Goal: Information Seeking & Learning: Learn about a topic

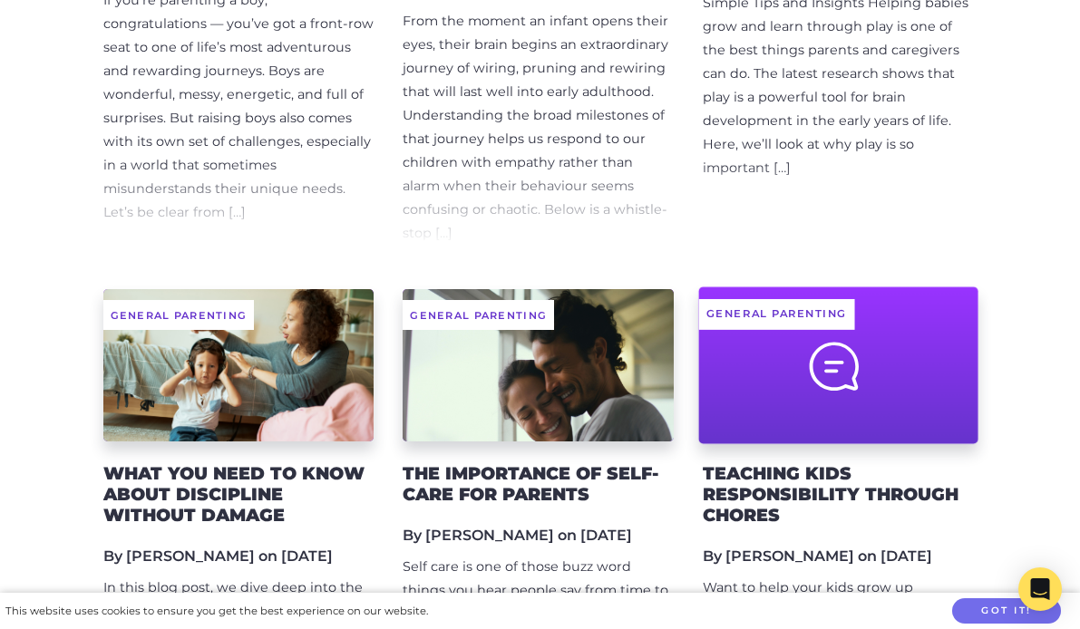
scroll to position [1302, 0]
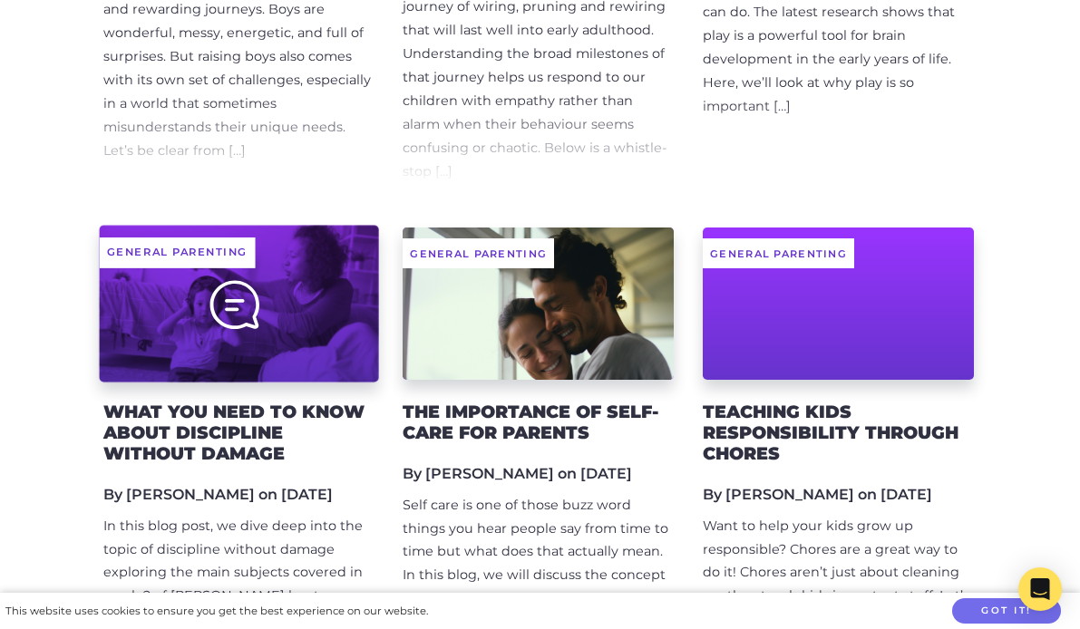
click at [213, 316] on div "General Parenting" at bounding box center [238, 303] width 279 height 157
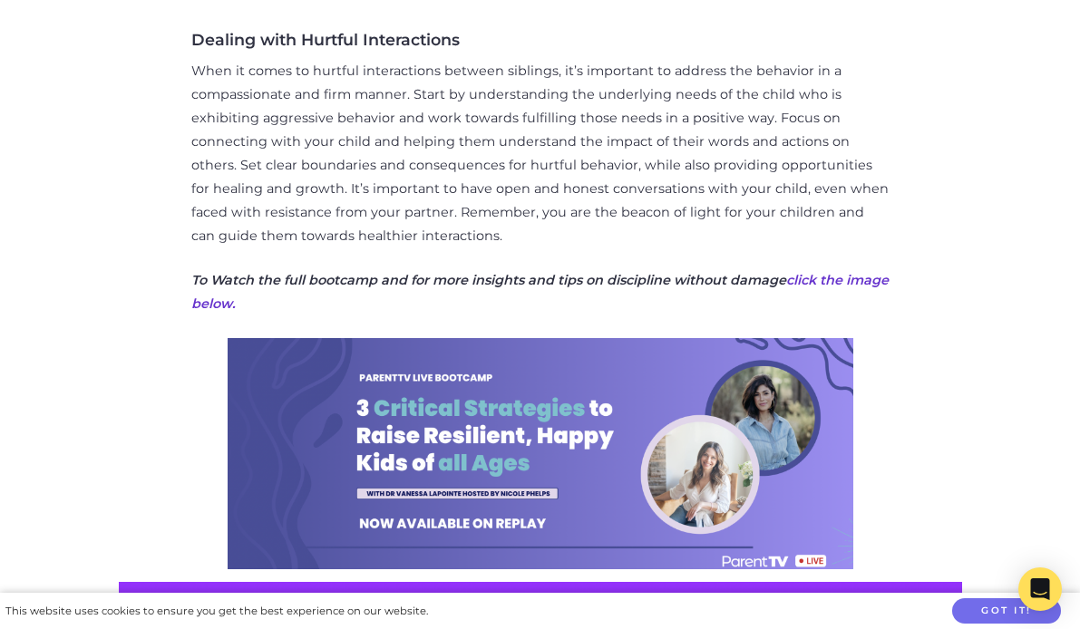
scroll to position [1836, 0]
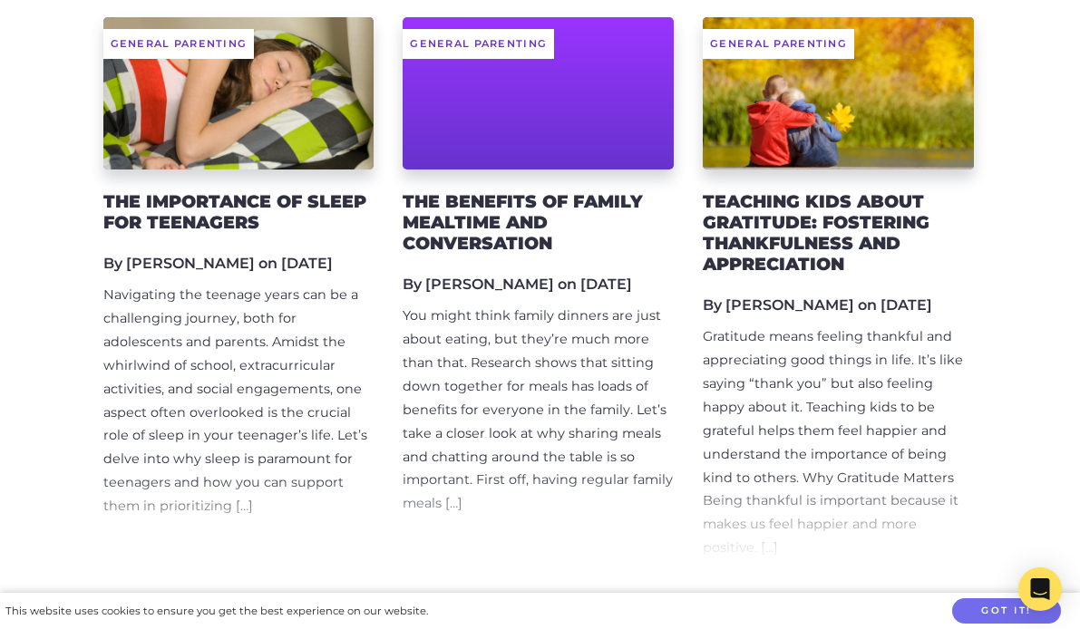
scroll to position [2058, 0]
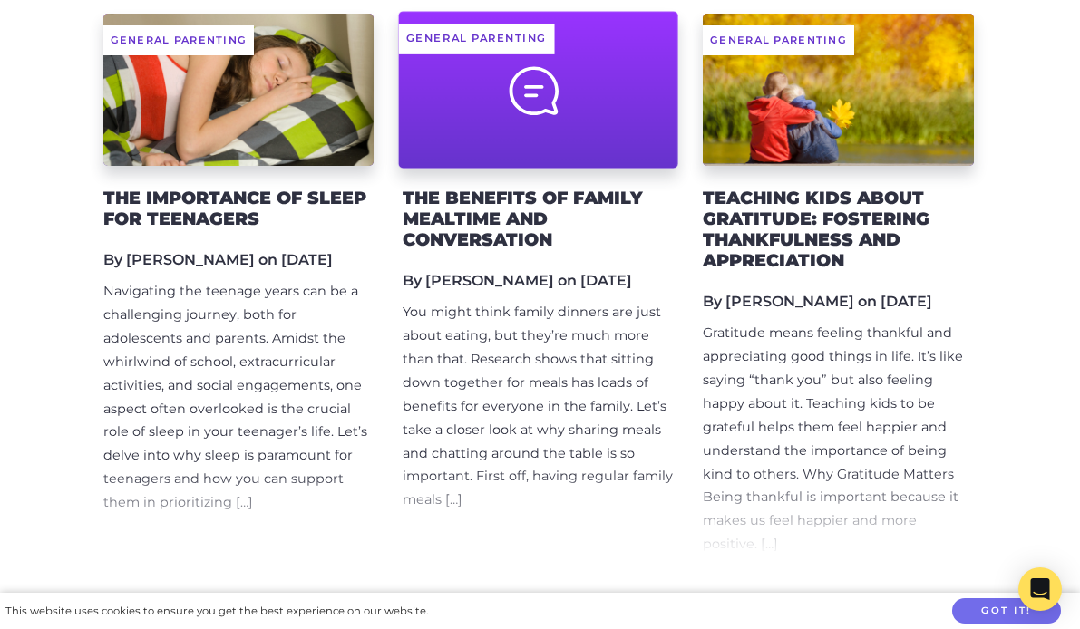
click at [499, 120] on div at bounding box center [538, 89] width 279 height 157
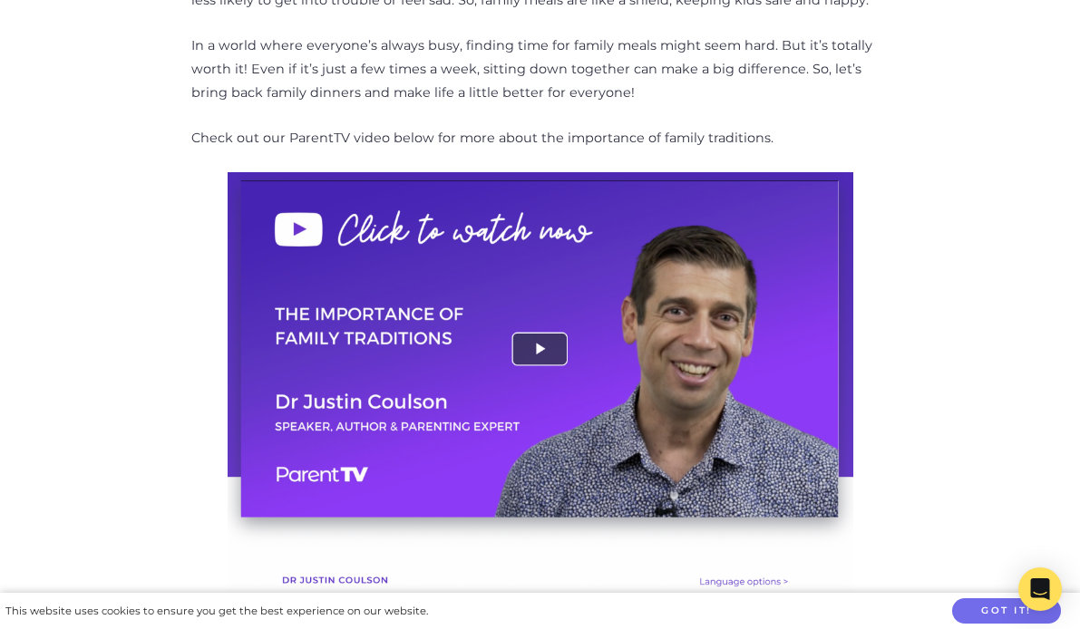
scroll to position [1378, 0]
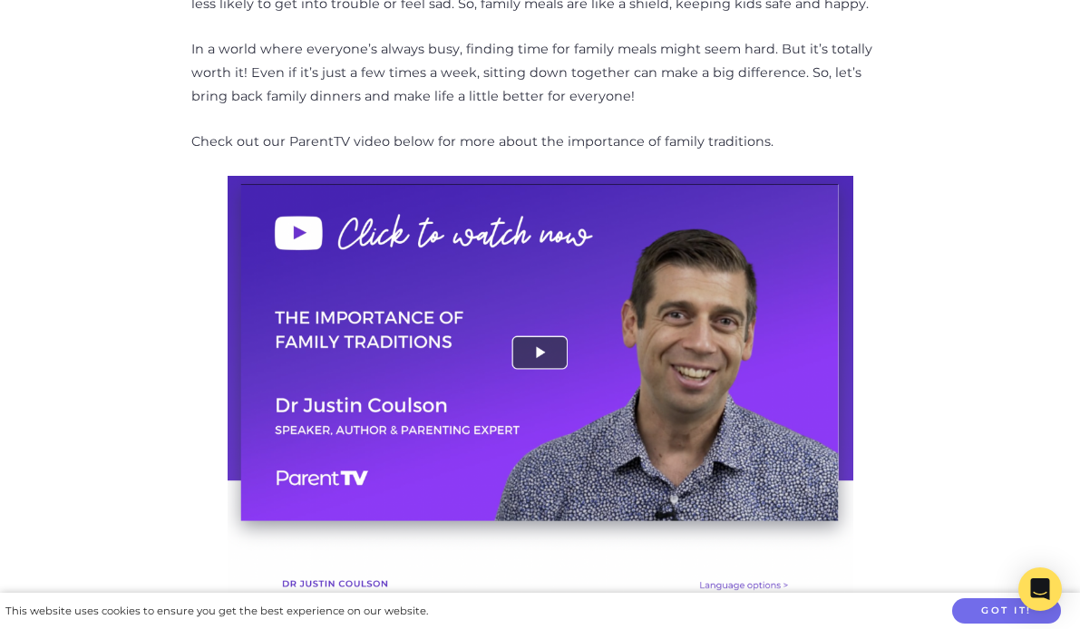
click at [434, 141] on p "Check out our ParentTV video below for more about the importance of family trad…" at bounding box center [540, 143] width 698 height 24
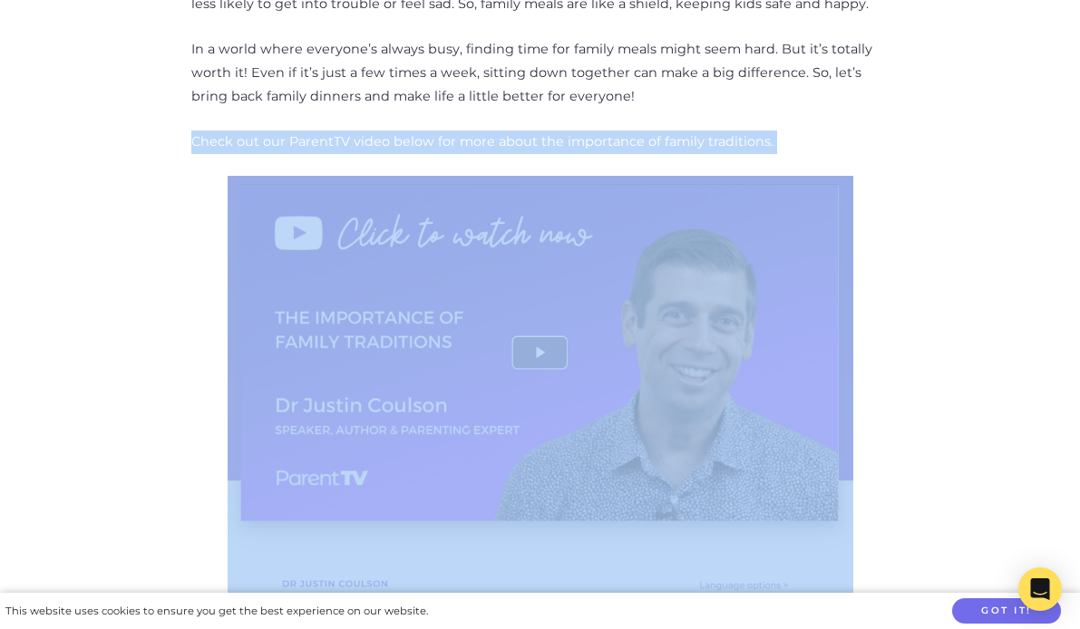
click at [434, 141] on p "Check out our ParentTV video below for more about the importance of family trad…" at bounding box center [540, 143] width 698 height 24
copy div "Check out our ParentTV video below for more about the importance of family trad…"
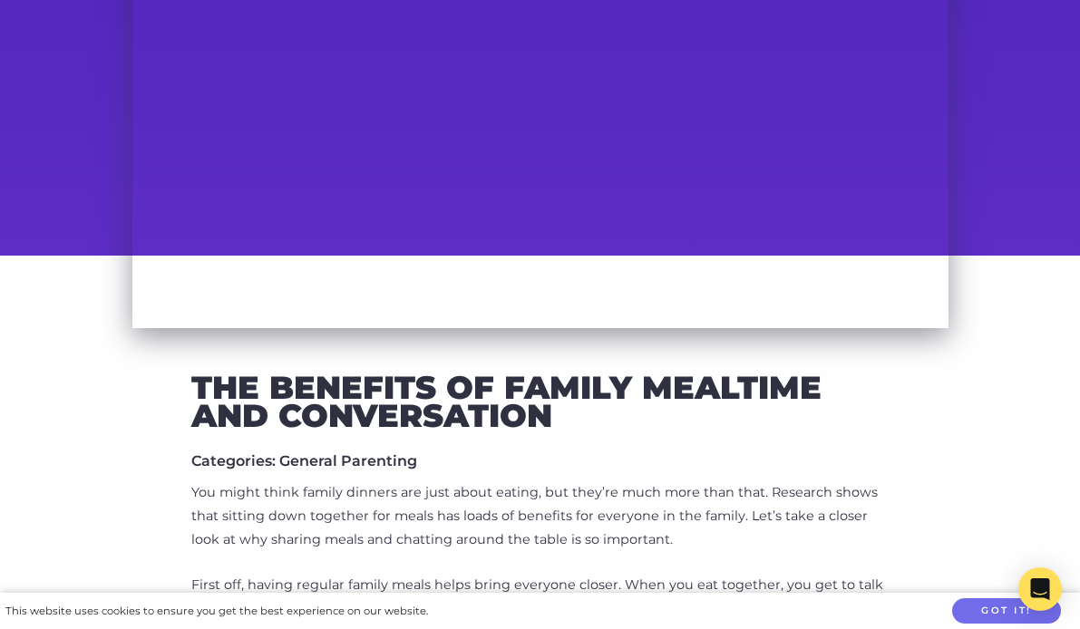
scroll to position [0, 0]
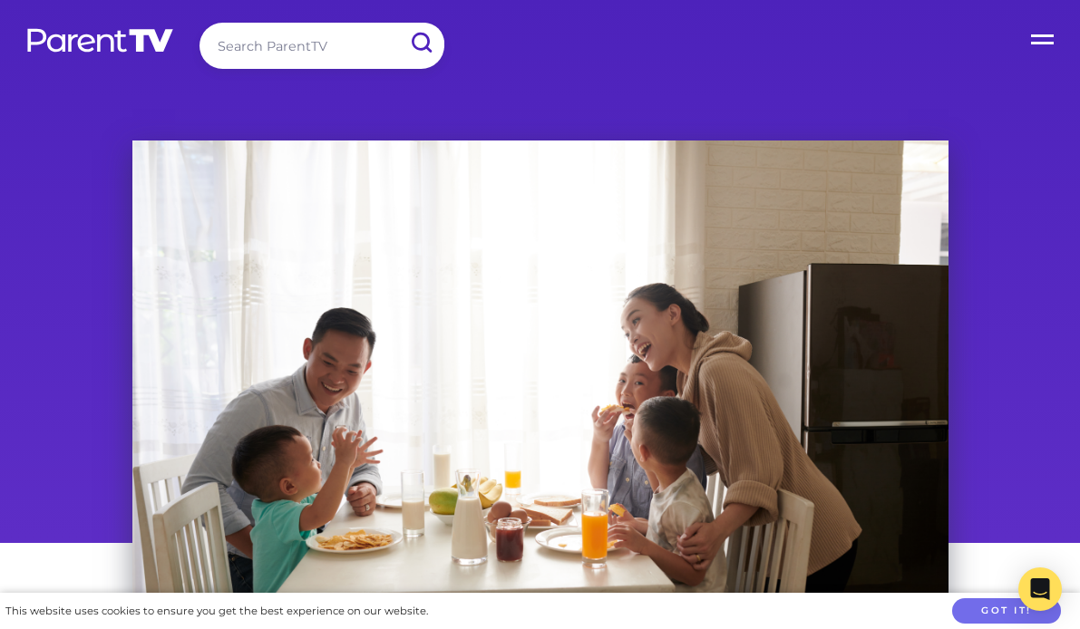
click at [245, 41] on input "search" at bounding box center [321, 46] width 245 height 46
type input "asthma"
click at [397, 23] on input "submit" at bounding box center [420, 43] width 47 height 41
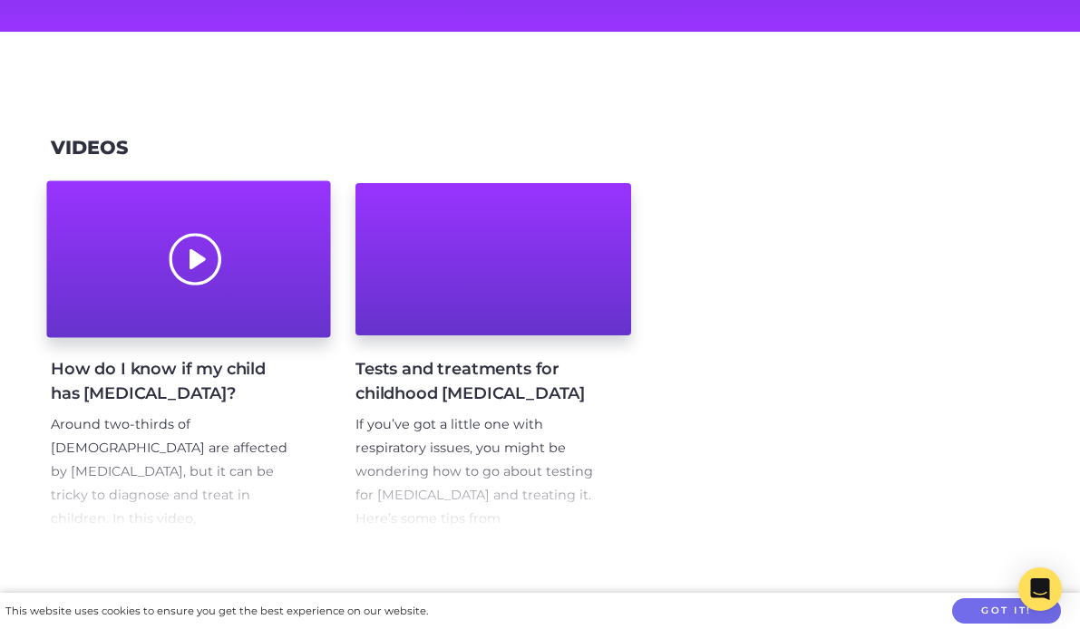
scroll to position [337, 0]
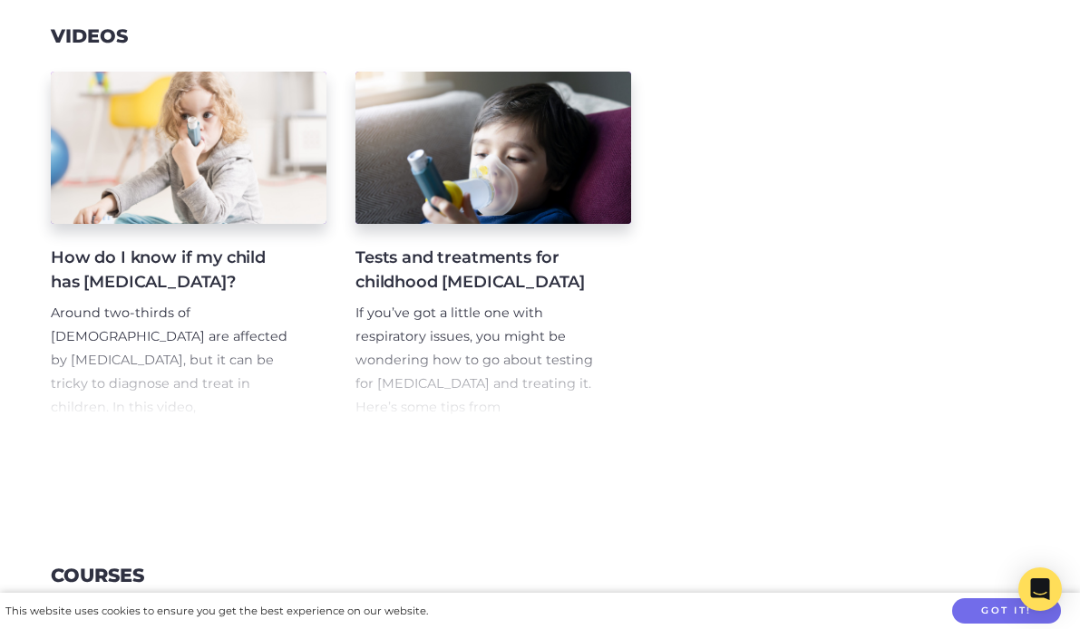
click at [181, 388] on p "Around two-thirds of [DEMOGRAPHIC_DATA] are affected by [MEDICAL_DATA], but it …" at bounding box center [174, 419] width 247 height 235
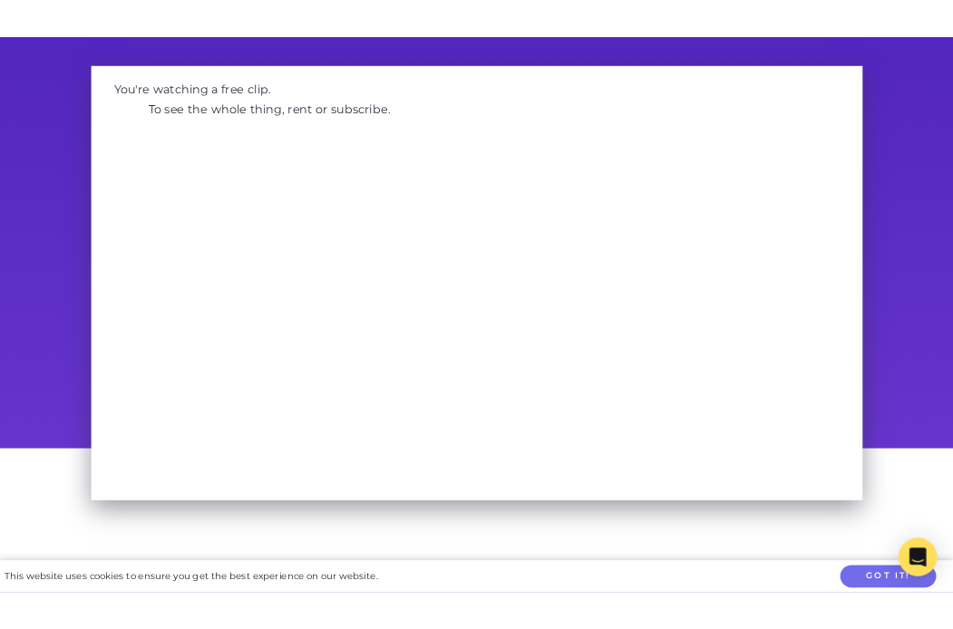
scroll to position [125, 0]
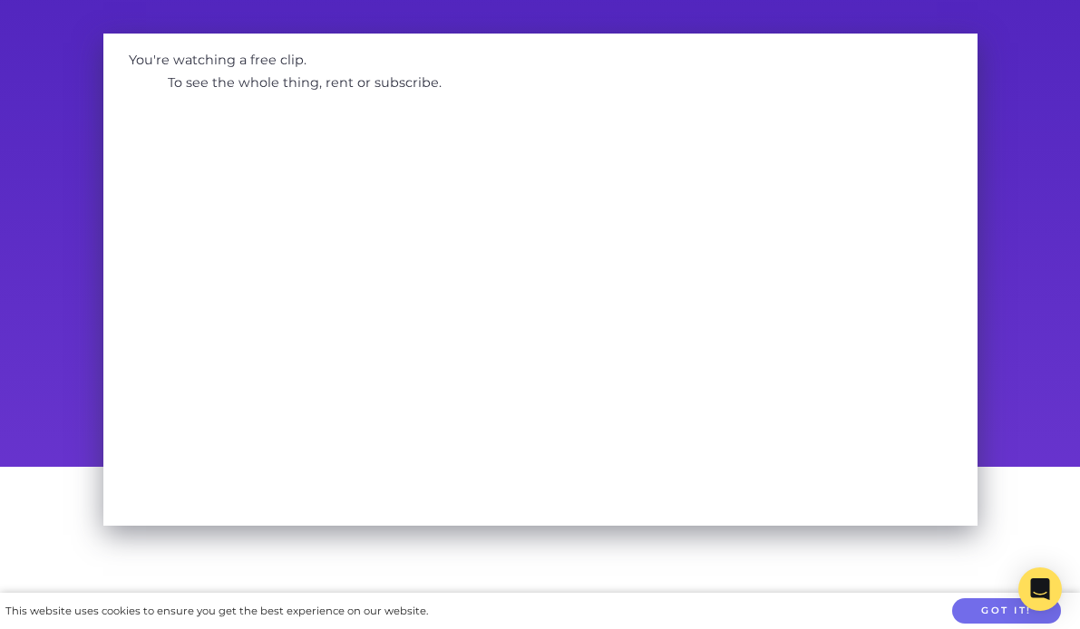
click at [66, 89] on div "You're watching a free clip. To see the whole thing, rent or subscribe." at bounding box center [540, 243] width 1080 height 447
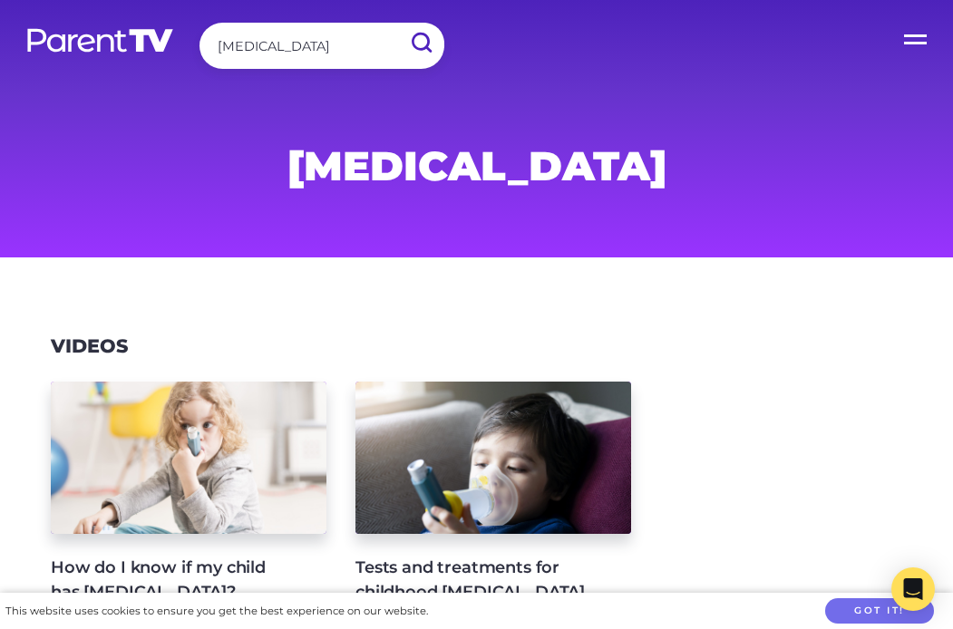
click at [914, 44] on label "Open Menu" at bounding box center [916, 36] width 73 height 73
click at [0, 0] on input "Open Menu" at bounding box center [0, 0] width 0 height 0
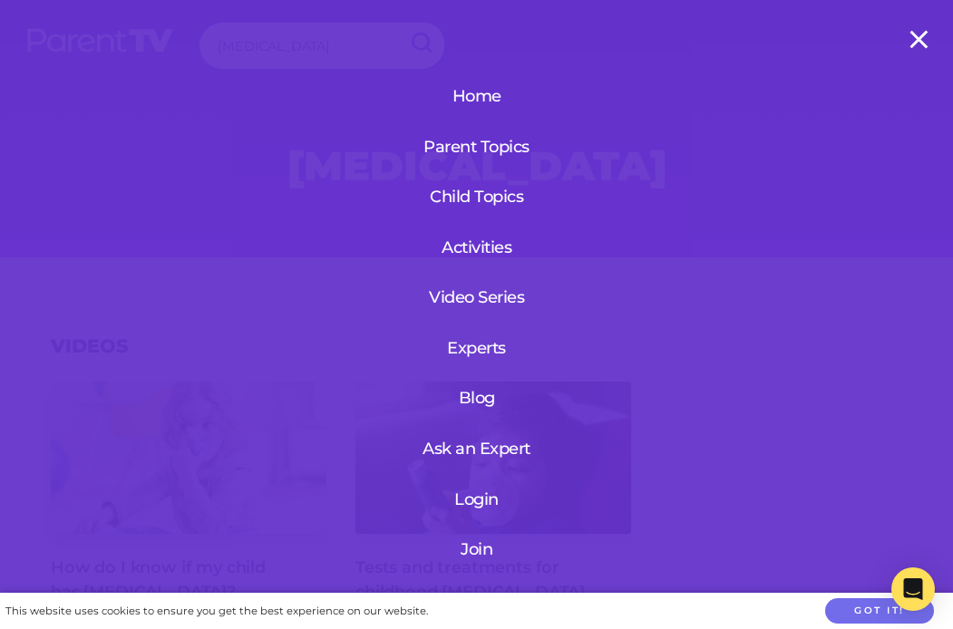
click at [461, 400] on link "Blog" at bounding box center [476, 397] width 126 height 47
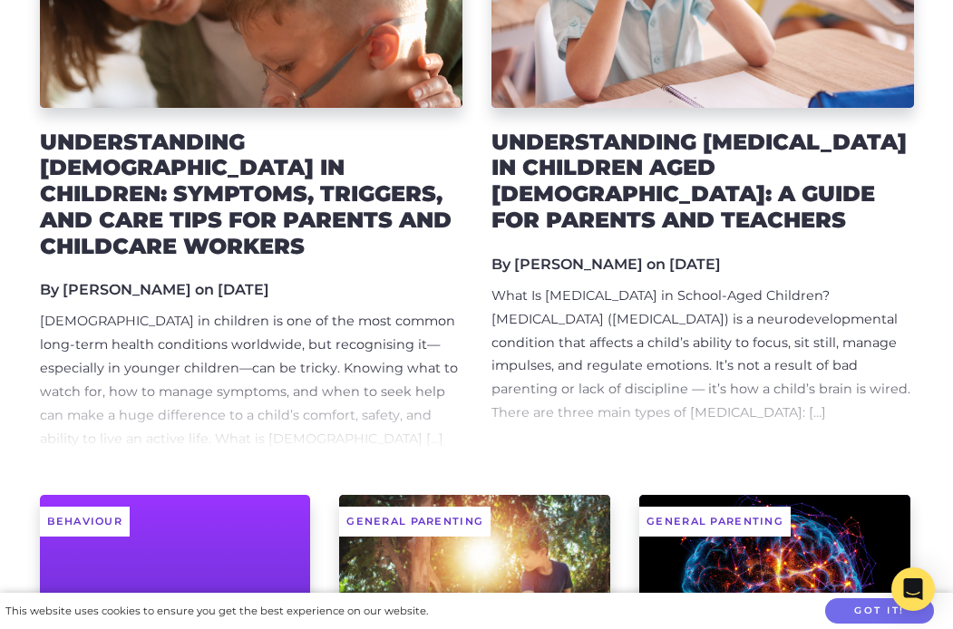
scroll to position [476, 0]
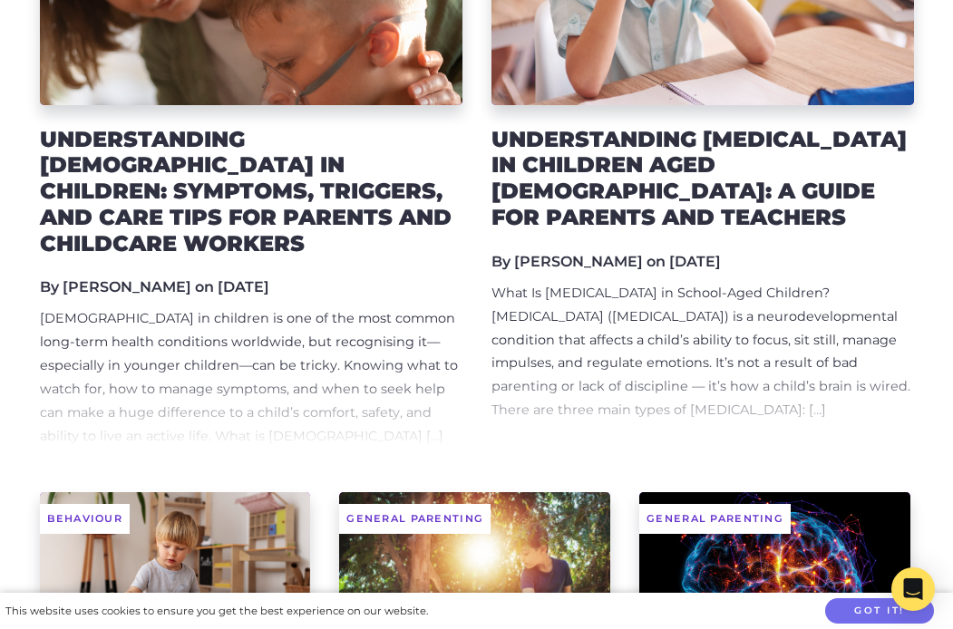
click at [243, 200] on h2 "Understanding [DEMOGRAPHIC_DATA] in Children: Symptoms, Triggers, and Care Tips…" at bounding box center [251, 192] width 422 height 131
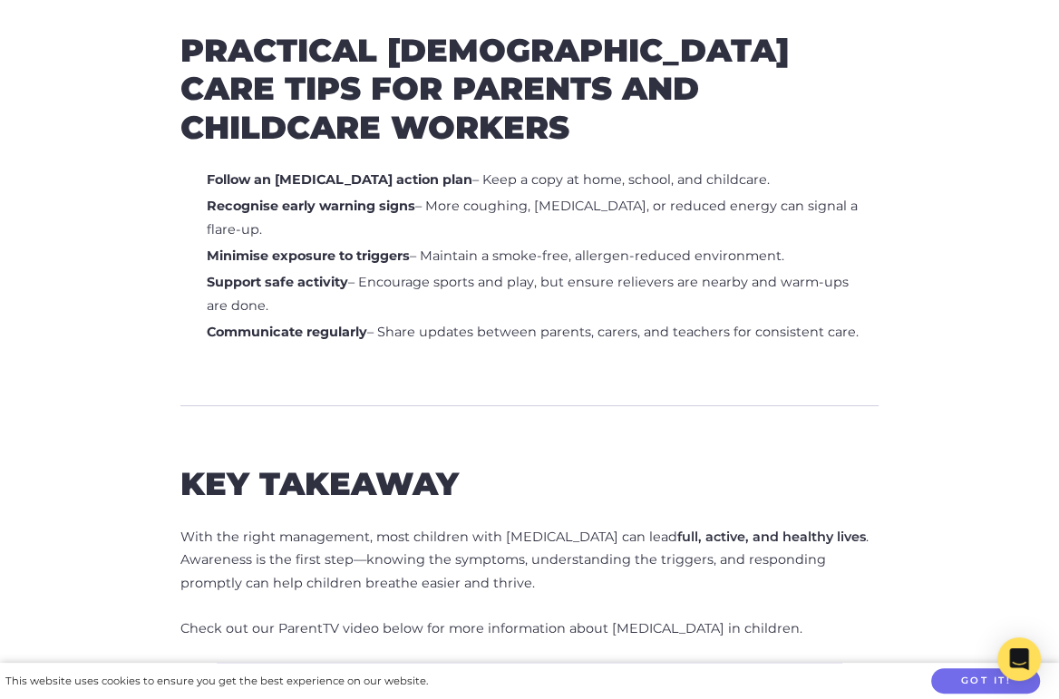
scroll to position [3243, 0]
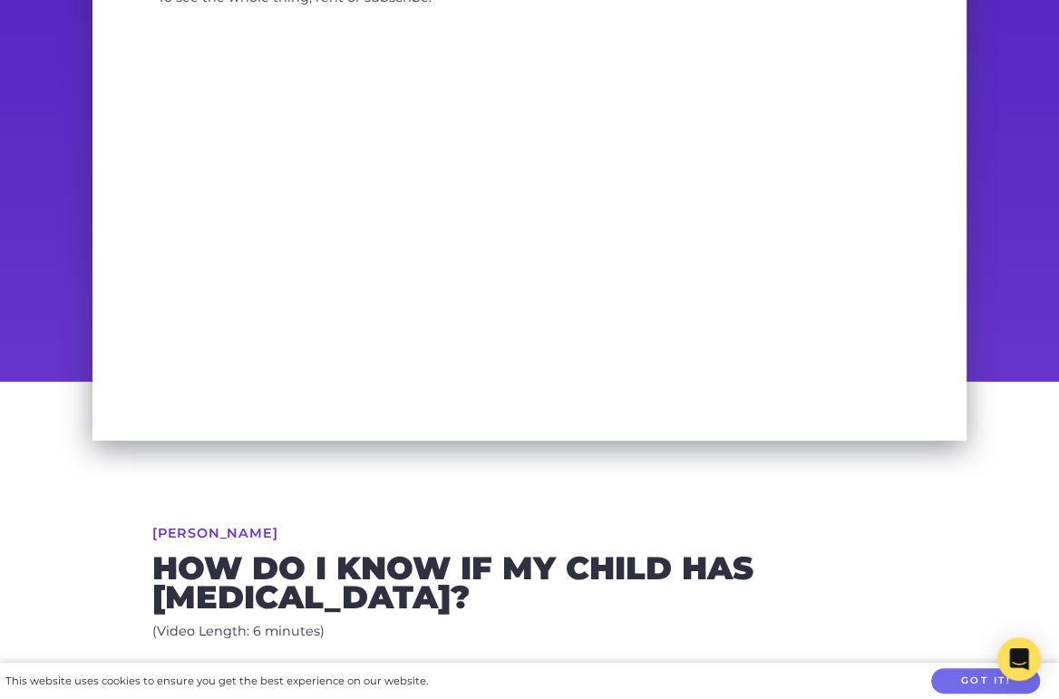
scroll to position [209, 0]
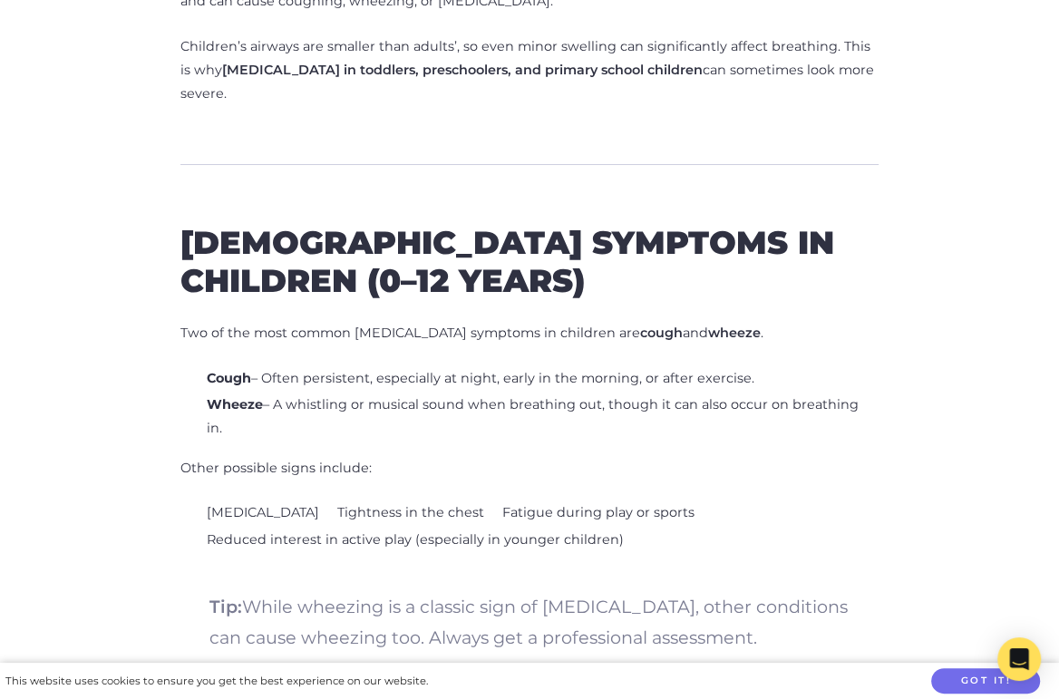
scroll to position [1225, 0]
